Goal: Task Accomplishment & Management: Manage account settings

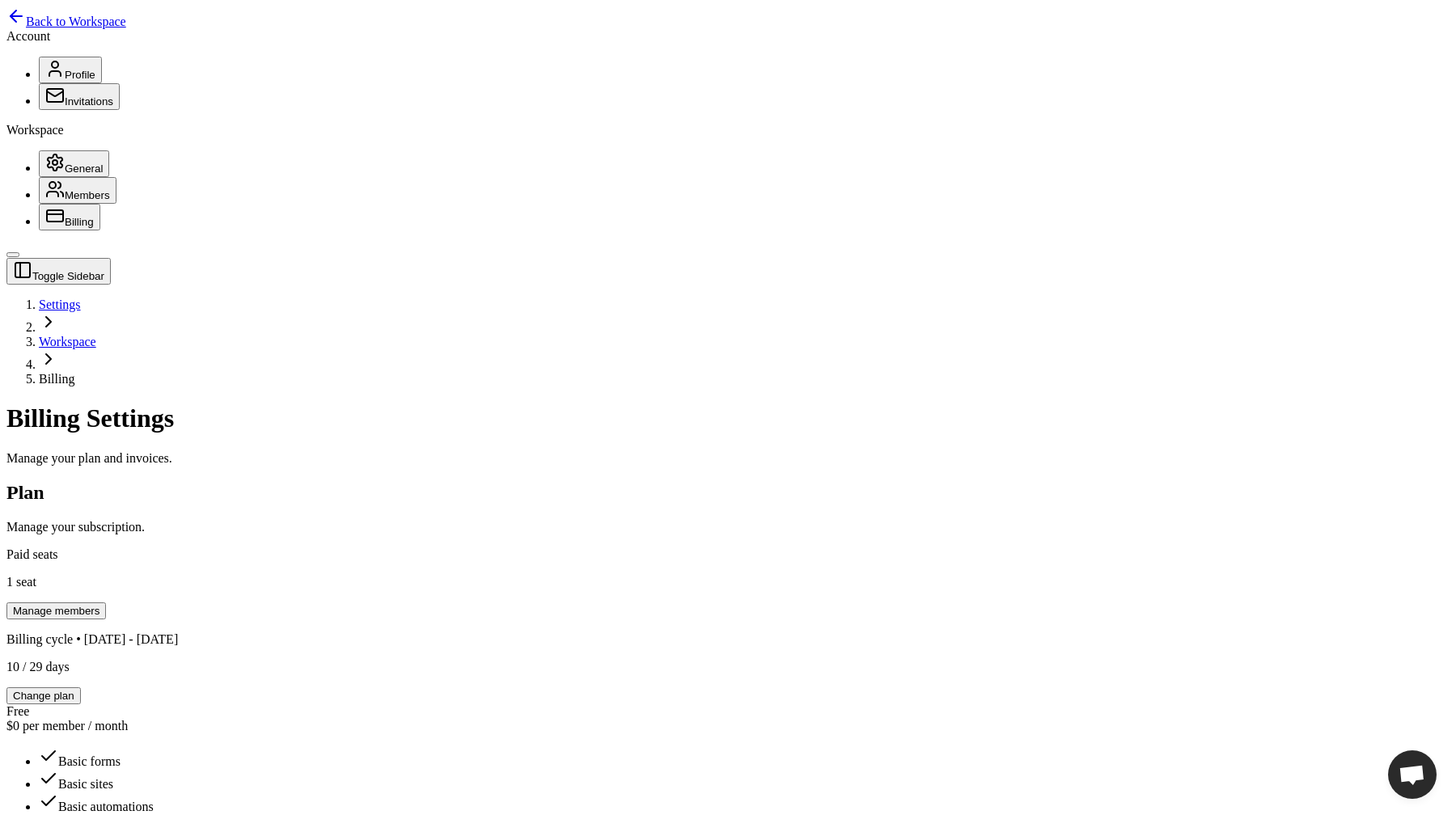
click at [403, 482] on div "Plan Manage your subscription." at bounding box center [728, 508] width 1443 height 53
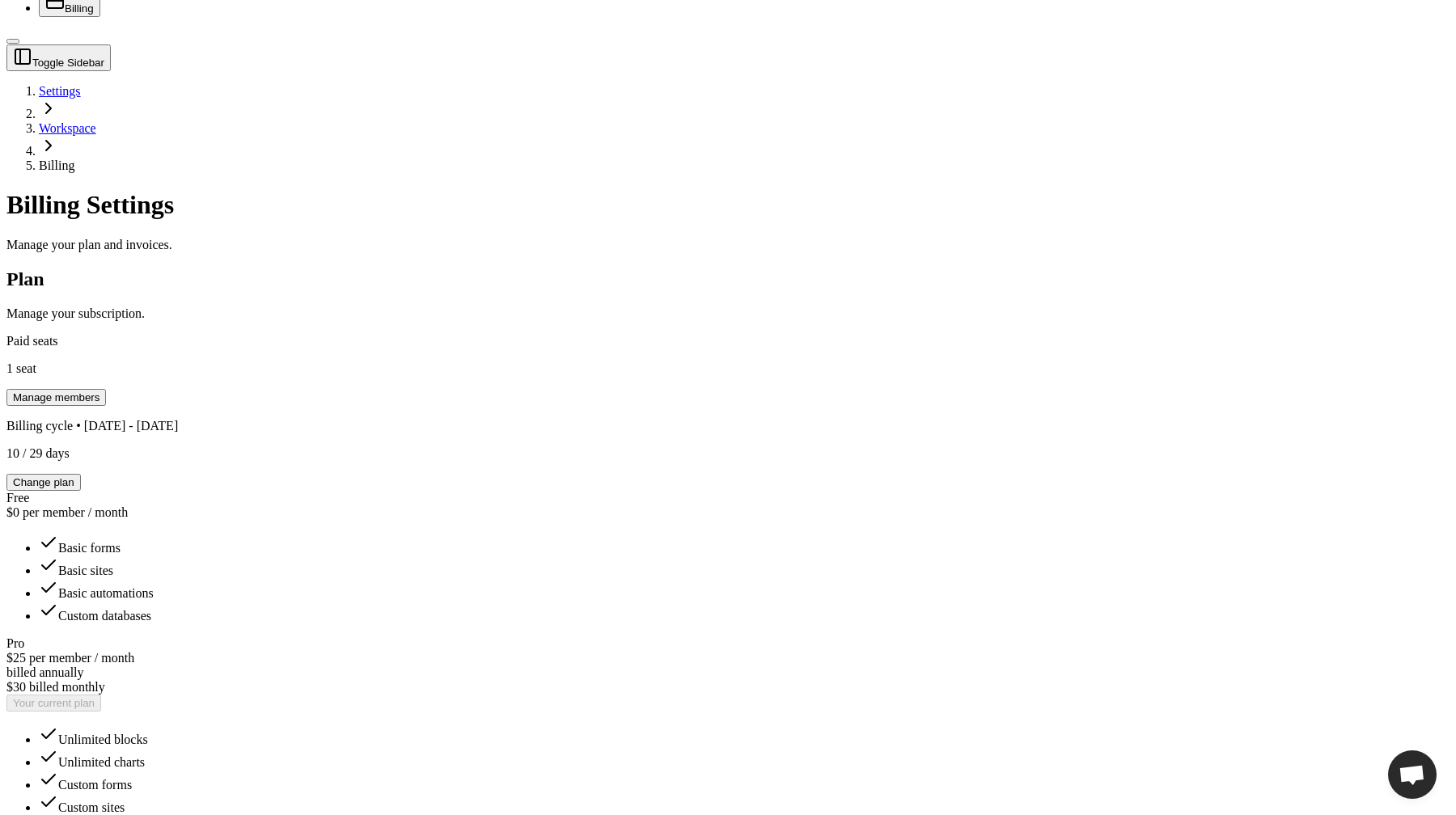
scroll to position [297, 0]
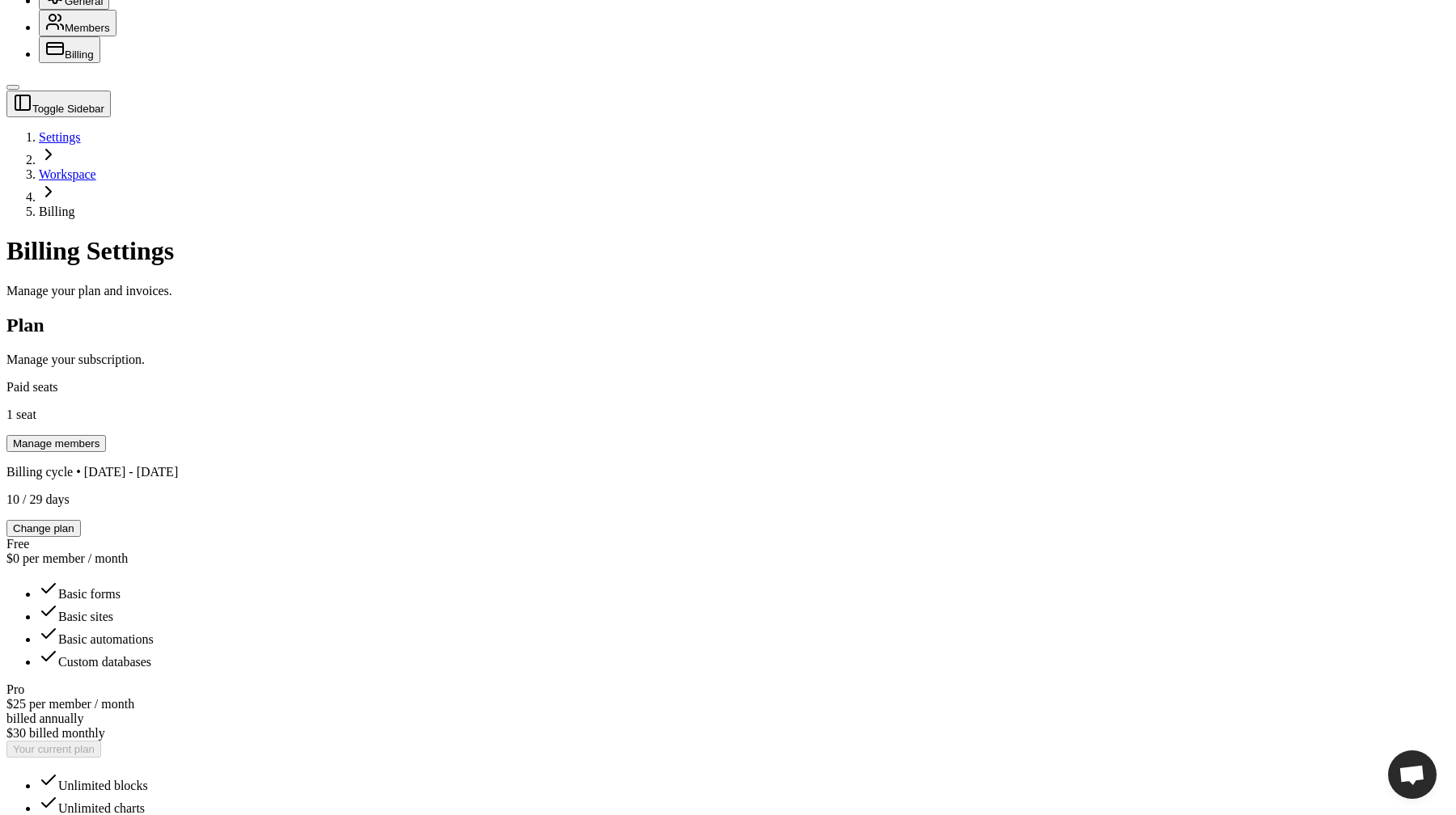
scroll to position [184, 0]
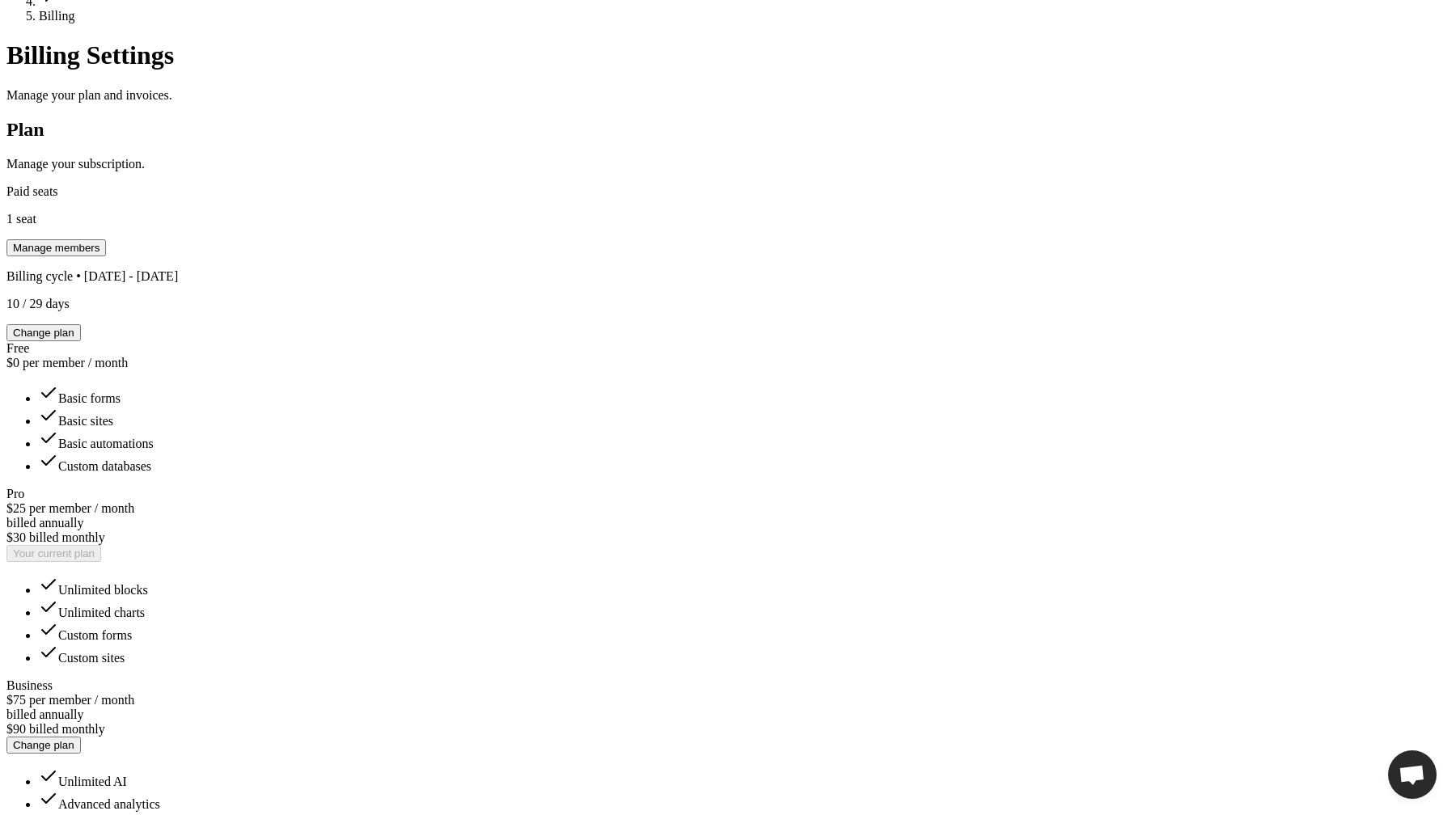
scroll to position [364, 0]
click at [1068, 495] on div "Toggle Sidebar Settings Workspace Billing Billing Settings Manage your plan and…" at bounding box center [728, 773] width 1443 height 1757
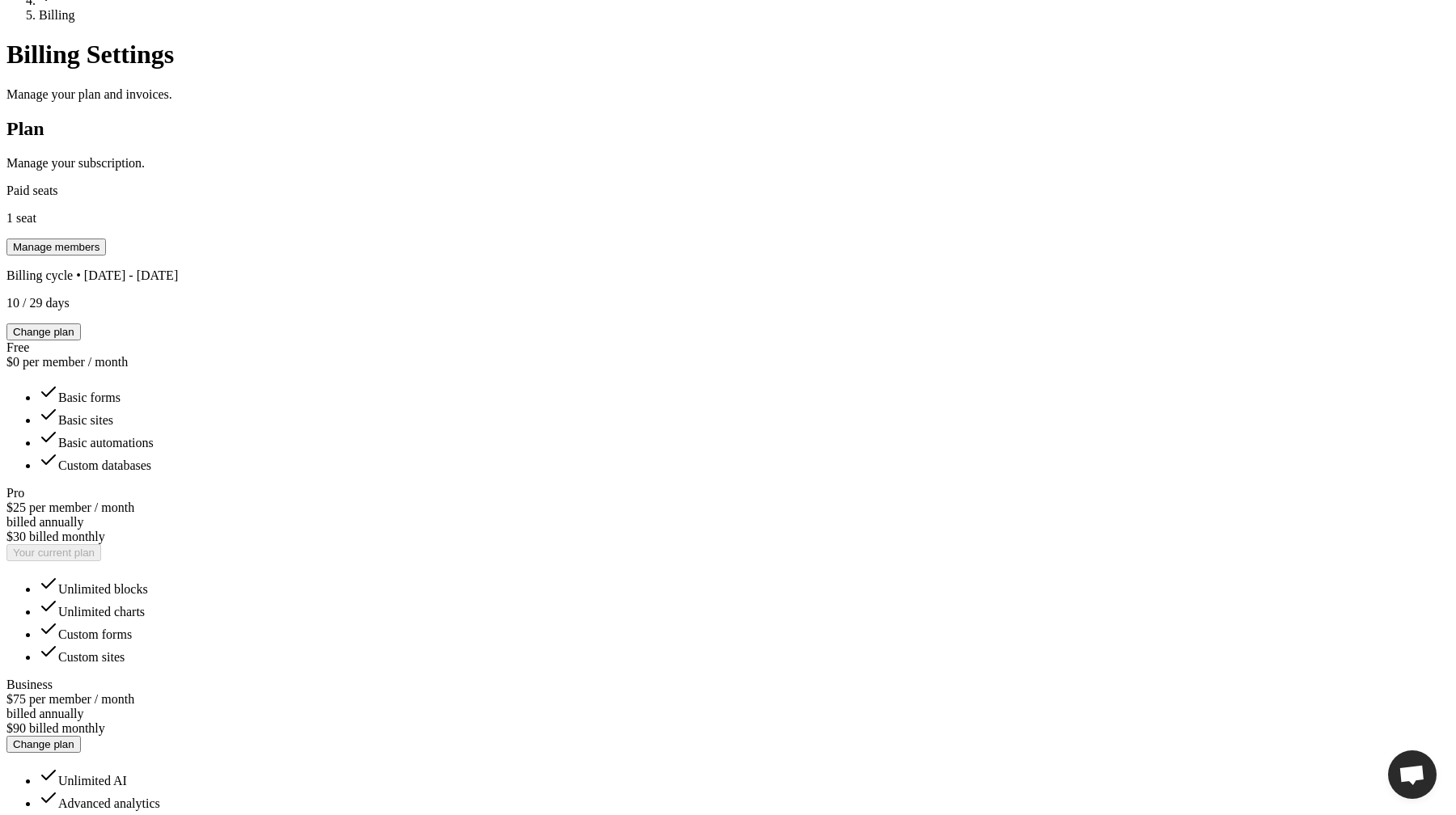
click at [1156, 588] on div "Toggle Sidebar Settings Workspace Billing Billing Settings Manage your plan and…" at bounding box center [728, 773] width 1443 height 1757
click at [1085, 430] on div "Toggle Sidebar Settings Workspace Billing Billing Settings Manage your plan and…" at bounding box center [728, 773] width 1443 height 1757
